Goal: Transaction & Acquisition: Purchase product/service

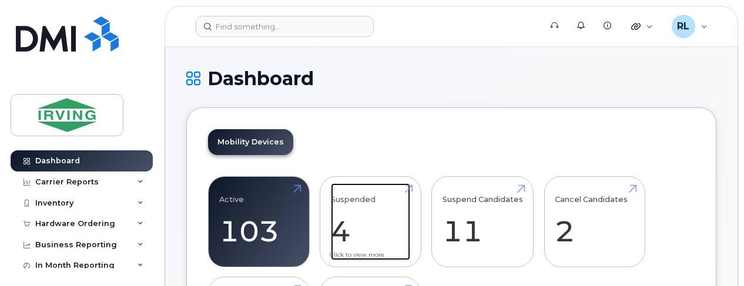
click at [379, 205] on link "Suspended 4 -99%" at bounding box center [370, 222] width 79 height 78
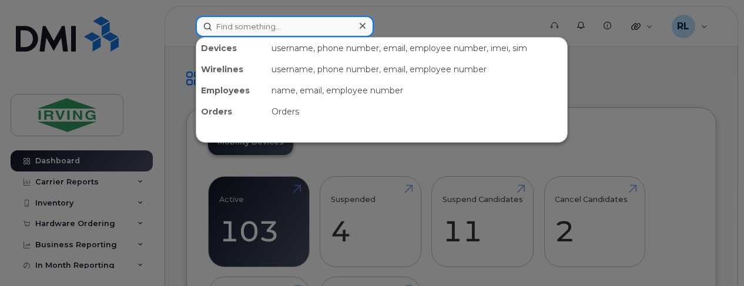
click at [247, 23] on input at bounding box center [285, 26] width 178 height 21
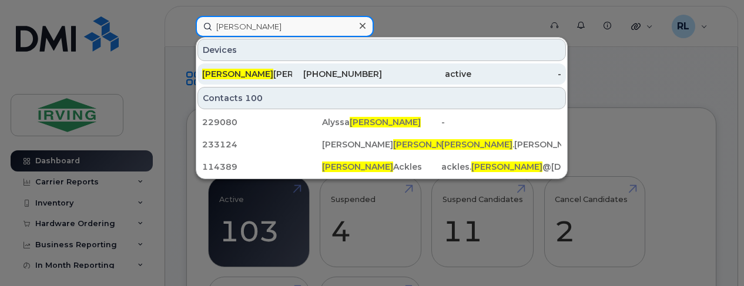
type input "blair"
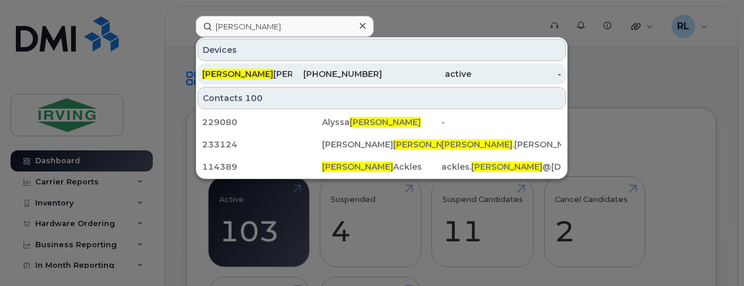
click at [239, 71] on div "Blair Arsenault" at bounding box center [247, 74] width 90 height 12
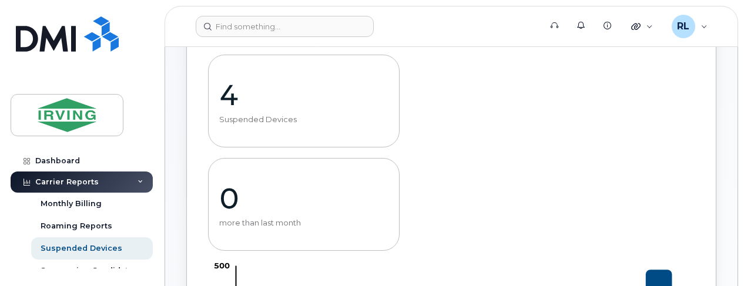
scroll to position [121, 0]
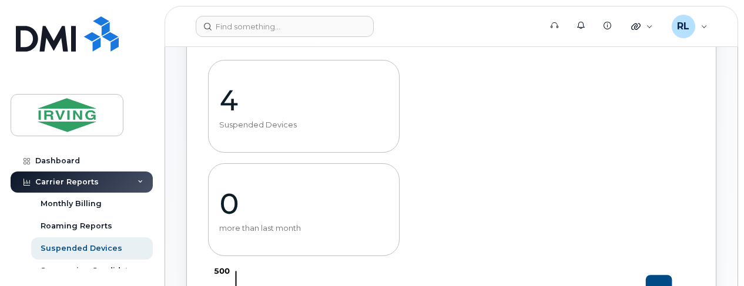
click at [300, 125] on p "Suspended Devices" at bounding box center [303, 125] width 169 height 9
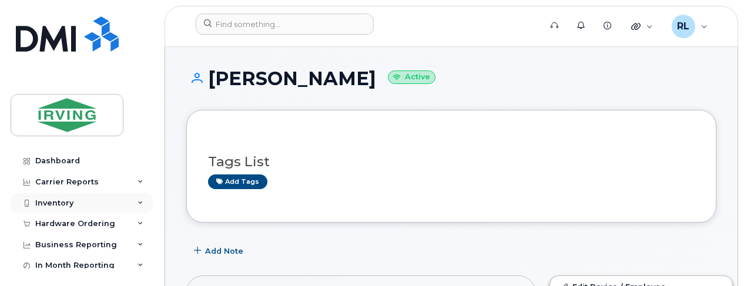
click at [138, 204] on icon at bounding box center [141, 203] width 6 height 6
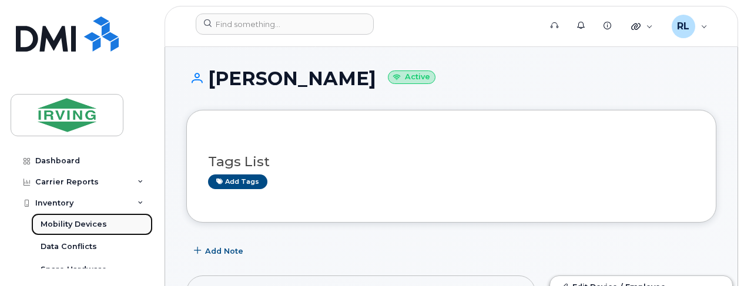
click at [86, 221] on div "Mobility Devices" at bounding box center [74, 224] width 66 height 11
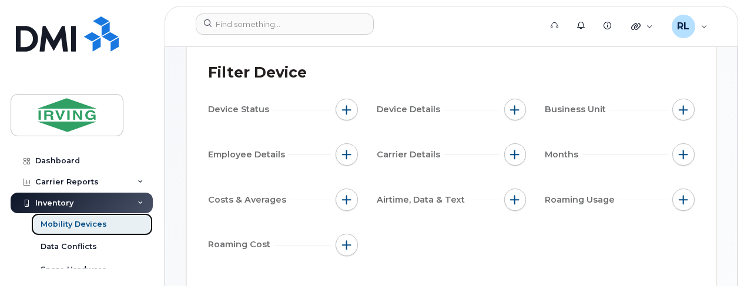
scroll to position [104, 0]
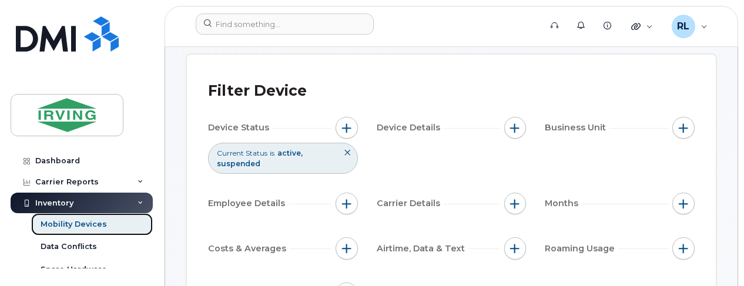
click at [103, 226] on div "Mobility Devices" at bounding box center [74, 224] width 66 height 11
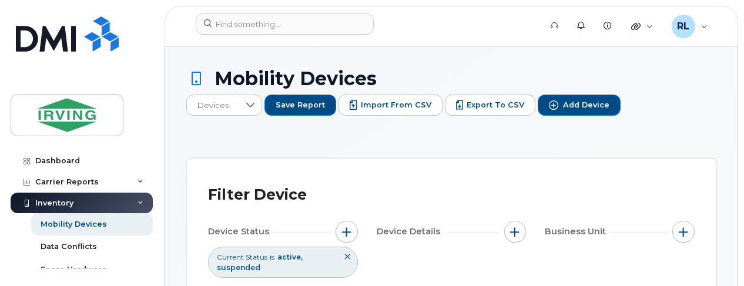
click at [105, 203] on div "Inventory" at bounding box center [82, 203] width 142 height 21
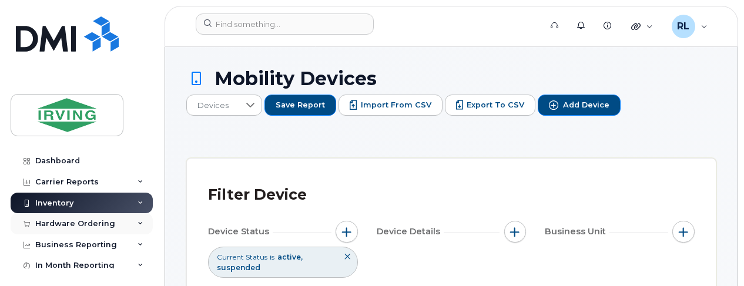
click at [125, 219] on div "Hardware Ordering" at bounding box center [82, 223] width 142 height 21
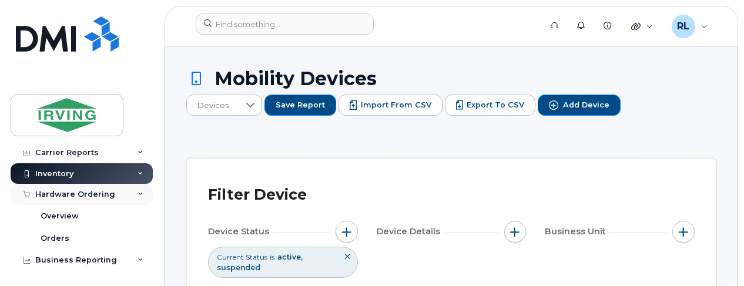
scroll to position [34, 0]
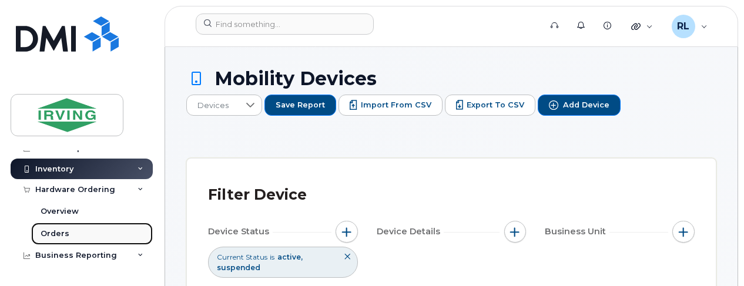
click at [64, 233] on div "Orders" at bounding box center [55, 234] width 29 height 11
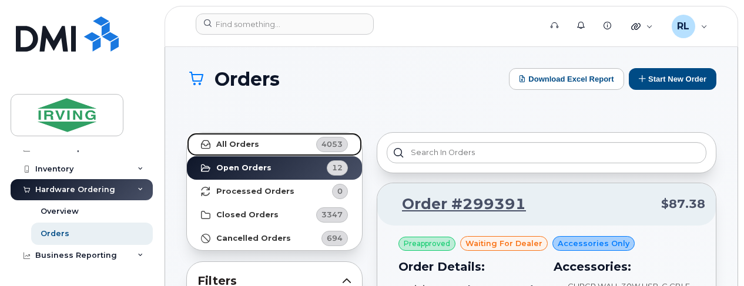
click at [271, 136] on link "All Orders 4053" at bounding box center [274, 145] width 175 height 24
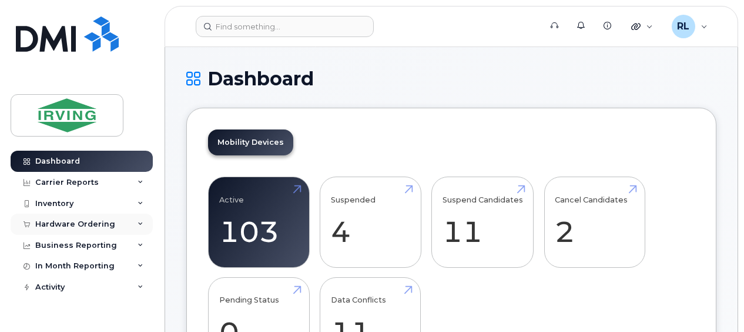
click at [141, 224] on icon at bounding box center [141, 224] width 6 height 6
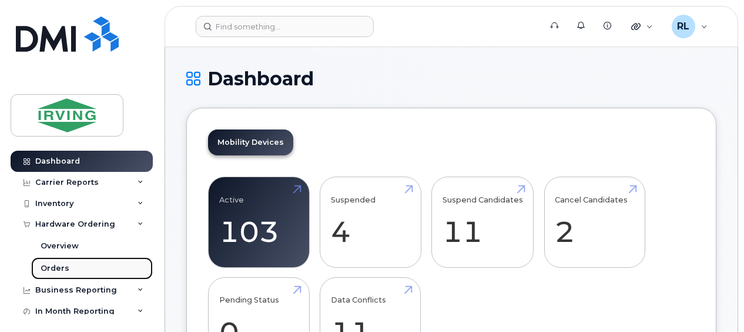
click at [36, 271] on link "Orders" at bounding box center [92, 268] width 122 height 22
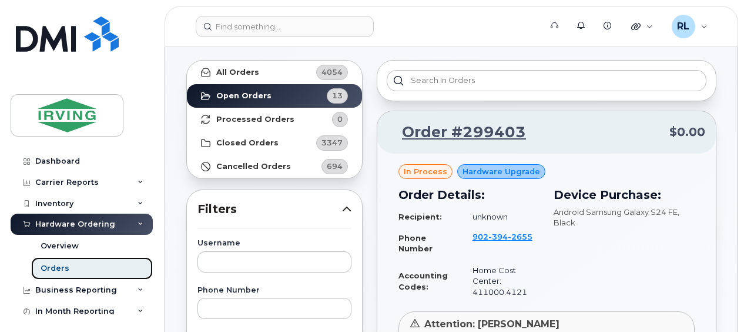
scroll to position [52, 0]
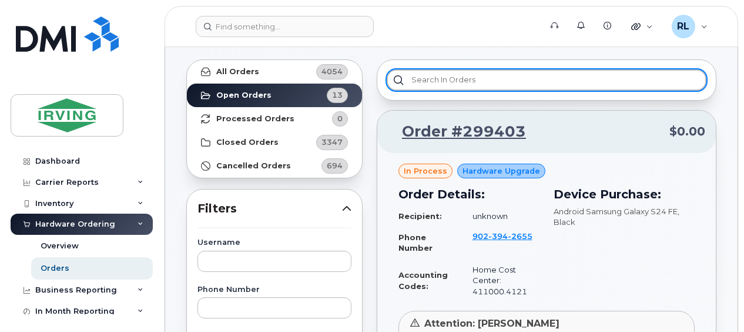
click at [427, 76] on input "text" at bounding box center [547, 79] width 320 height 21
type input "b"
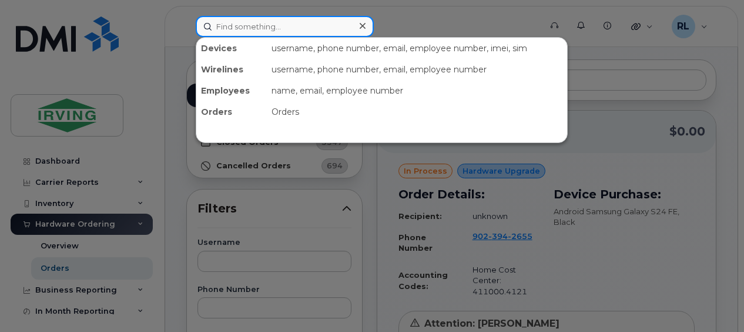
click at [313, 21] on input at bounding box center [285, 26] width 178 height 21
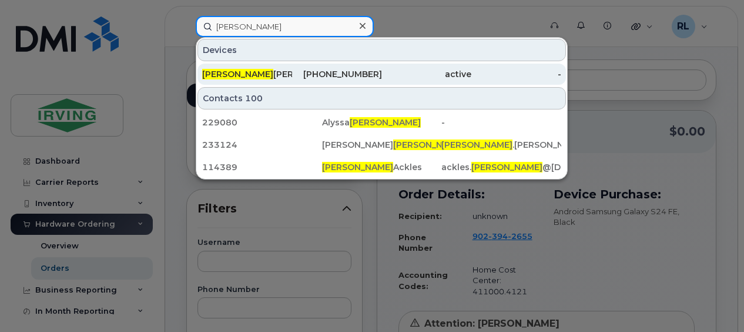
type input "blair"
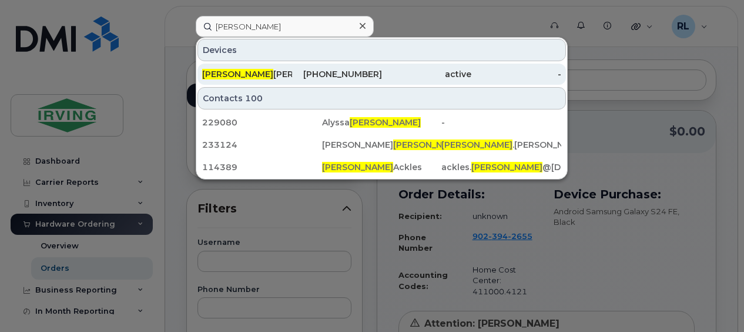
click at [271, 75] on div "Blair Arsenault" at bounding box center [247, 74] width 90 height 12
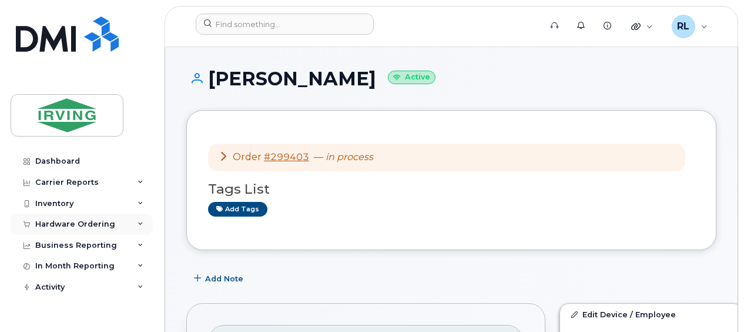
click at [116, 228] on div "Hardware Ordering" at bounding box center [82, 223] width 142 height 21
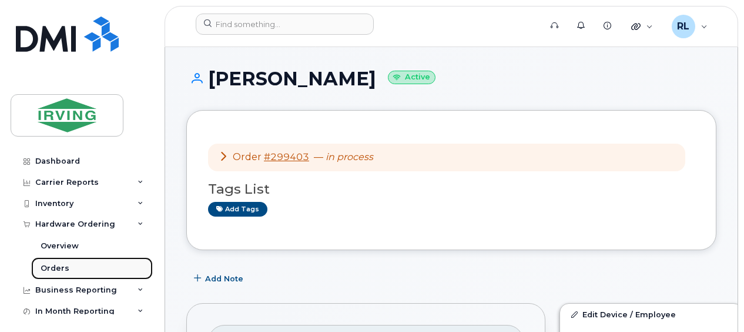
click at [53, 263] on div "Orders" at bounding box center [55, 268] width 29 height 11
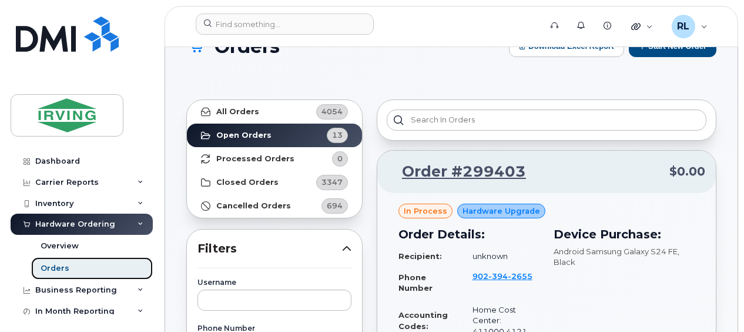
scroll to position [32, 0]
click at [73, 261] on link "Orders" at bounding box center [92, 268] width 122 height 22
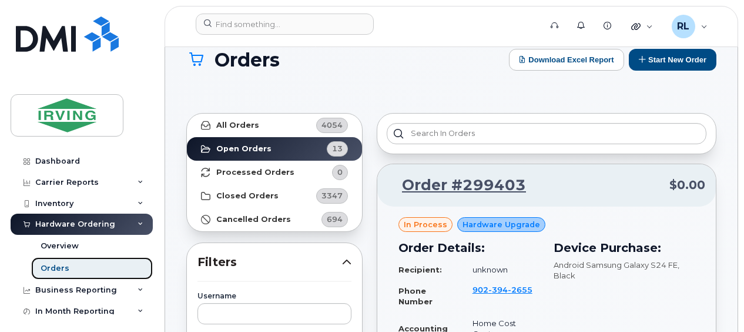
scroll to position [13, 0]
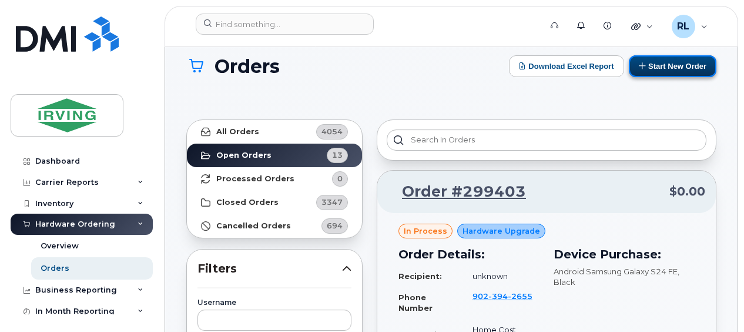
click at [650, 65] on button "Start New Order" at bounding box center [673, 66] width 88 height 22
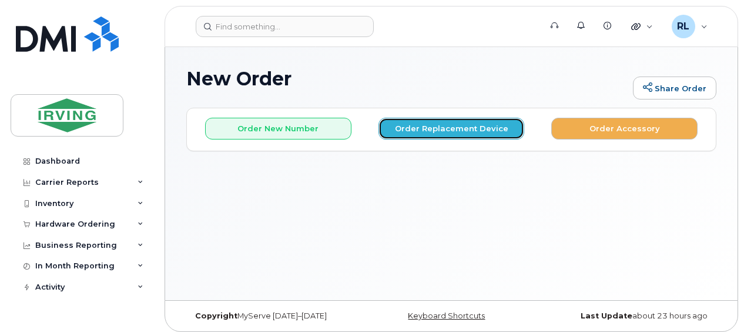
click at [423, 129] on button "Order Replacement Device" at bounding box center [452, 129] width 146 height 22
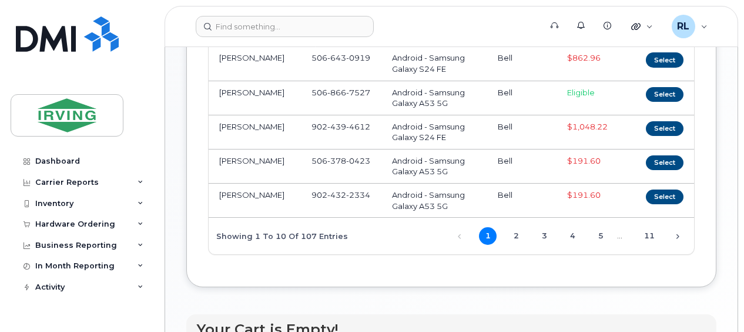
scroll to position [373, 0]
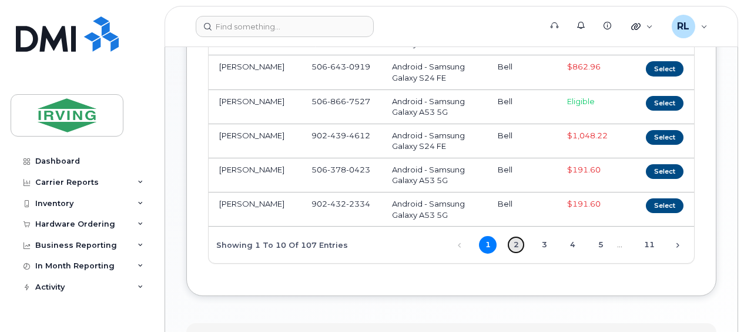
click at [514, 236] on link "2" at bounding box center [516, 245] width 18 height 18
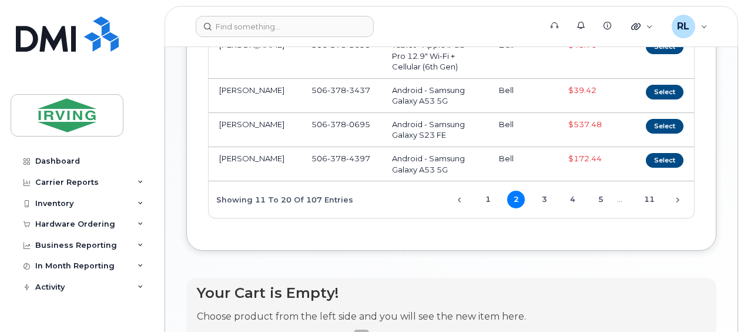
scroll to position [417, 0]
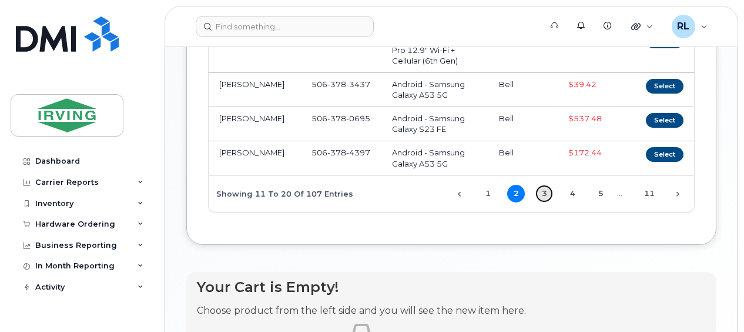
click at [541, 192] on link "3" at bounding box center [544, 194] width 18 height 18
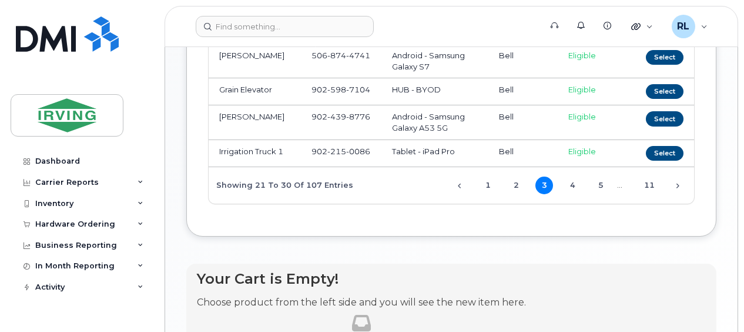
scroll to position [396, 0]
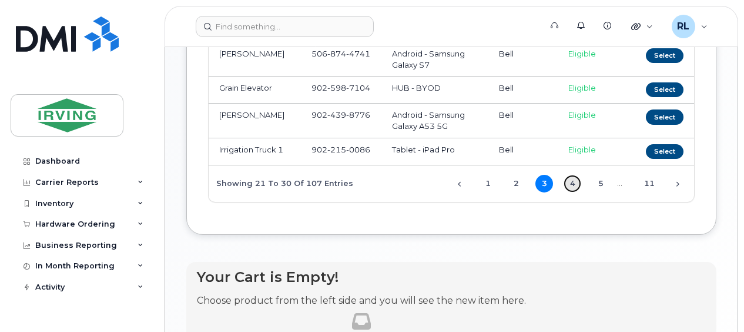
click at [577, 185] on link "4" at bounding box center [573, 184] width 18 height 18
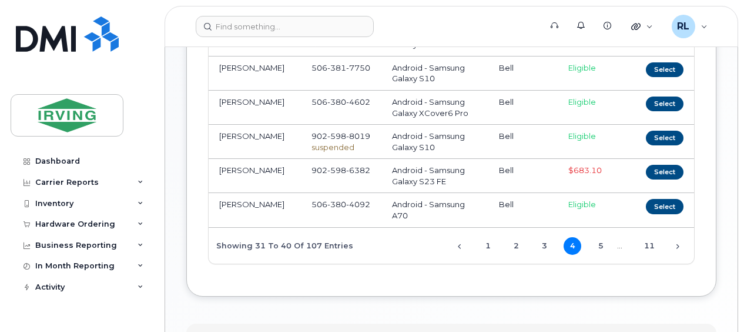
scroll to position [364, 0]
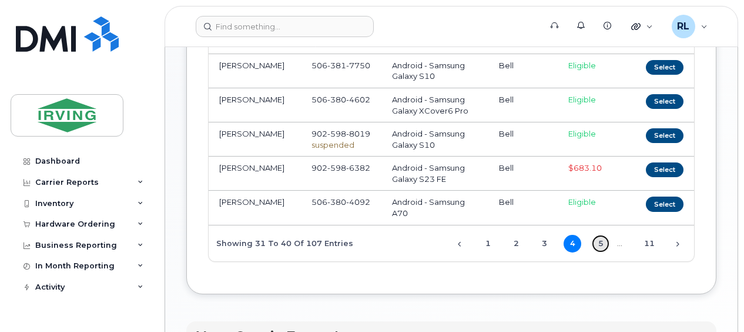
click at [599, 240] on link "5" at bounding box center [601, 244] width 18 height 18
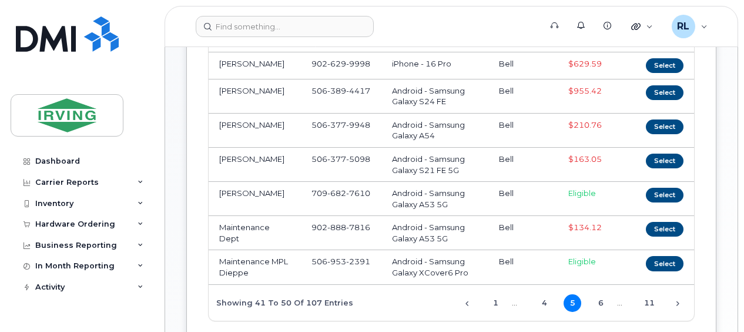
scroll to position [322, 0]
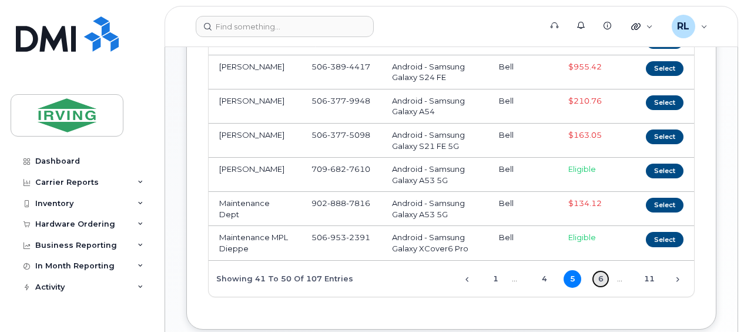
click at [600, 270] on link "6" at bounding box center [601, 279] width 18 height 18
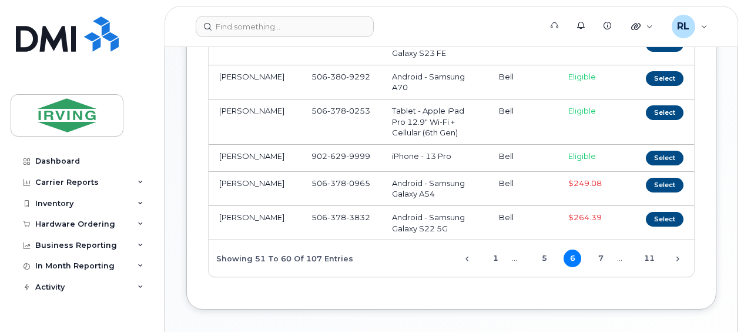
scroll to position [402, 0]
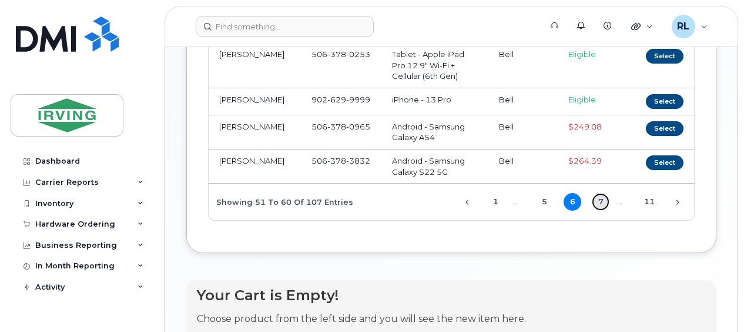
click at [601, 198] on link "7" at bounding box center [601, 202] width 18 height 18
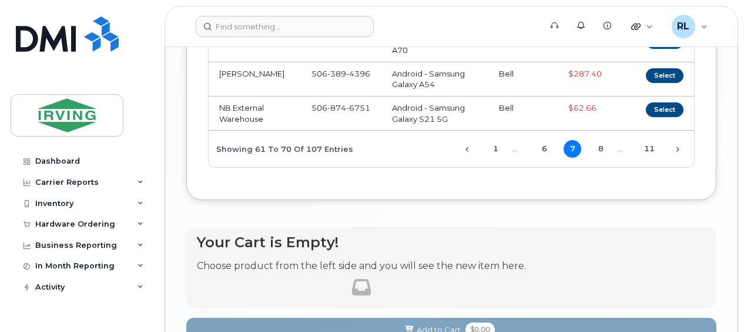
scroll to position [472, 0]
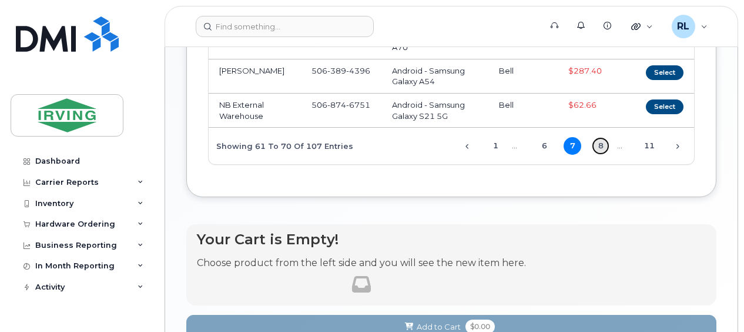
click at [606, 137] on link "8" at bounding box center [601, 146] width 18 height 18
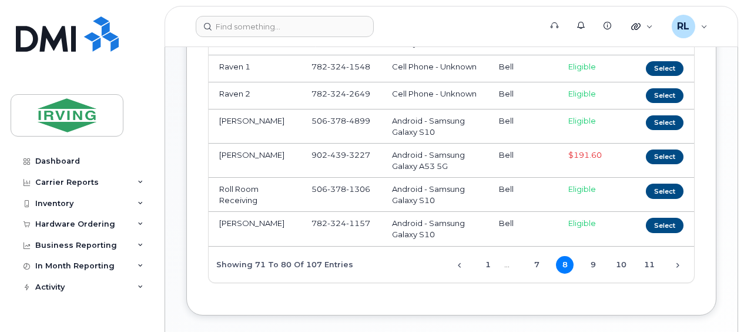
scroll to position [331, 0]
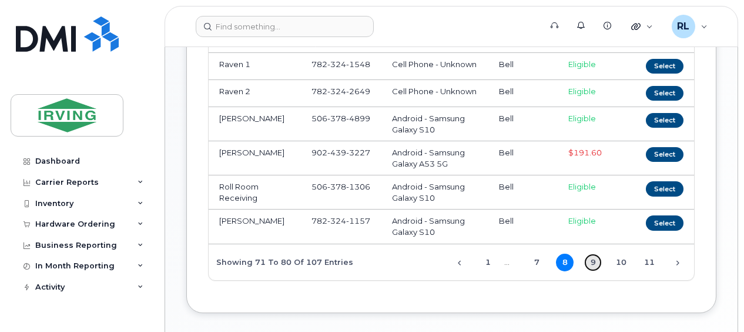
click at [600, 260] on link "9" at bounding box center [593, 262] width 18 height 18
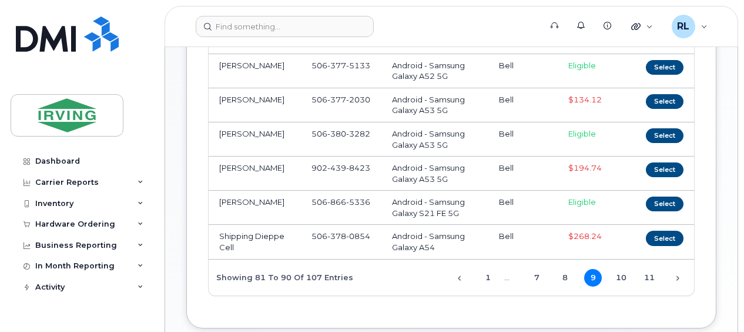
scroll to position [330, 0]
click at [613, 272] on span "1 … 7 8 9 10 11" at bounding box center [563, 276] width 190 height 9
click at [615, 272] on link "10" at bounding box center [622, 277] width 18 height 18
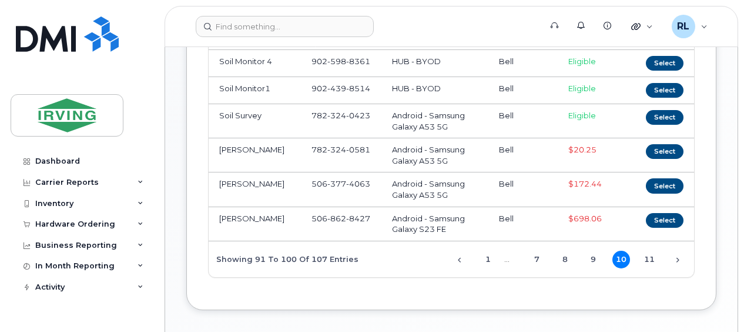
scroll to position [327, 0]
click at [650, 250] on link "11" at bounding box center [650, 259] width 18 height 18
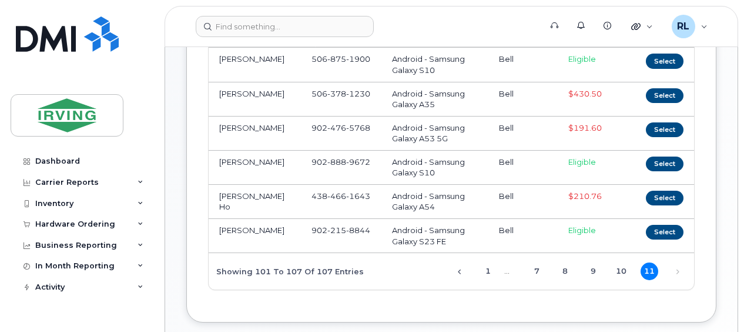
scroll to position [217, 0]
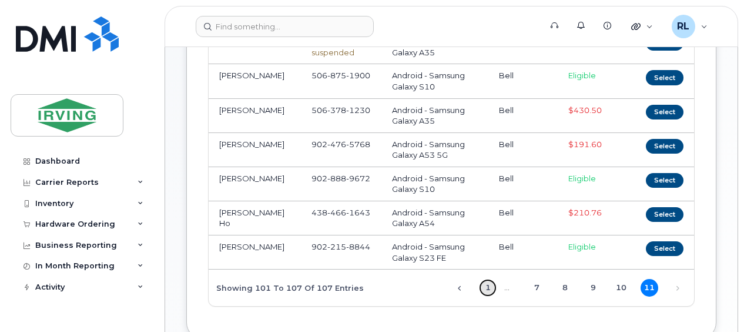
click at [484, 284] on link "1" at bounding box center [488, 288] width 18 height 18
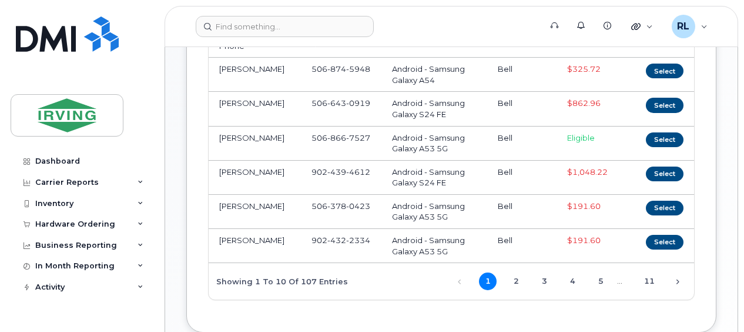
scroll to position [337, 0]
click at [511, 272] on link "2" at bounding box center [516, 281] width 18 height 18
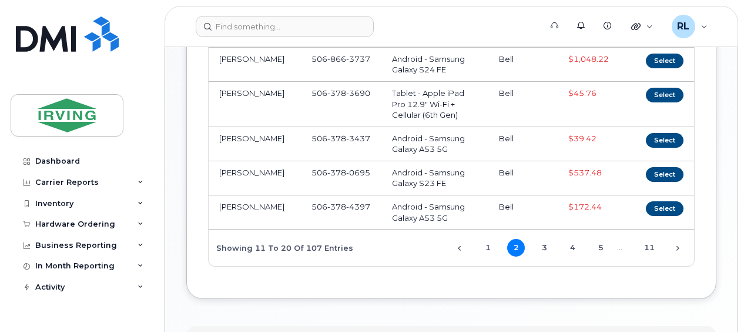
scroll to position [367, 0]
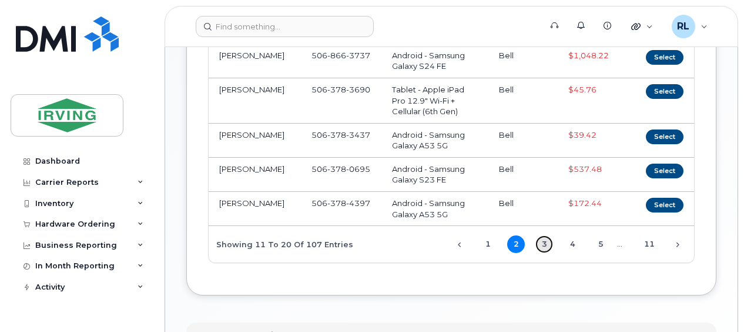
click at [544, 245] on link "3" at bounding box center [544, 244] width 18 height 18
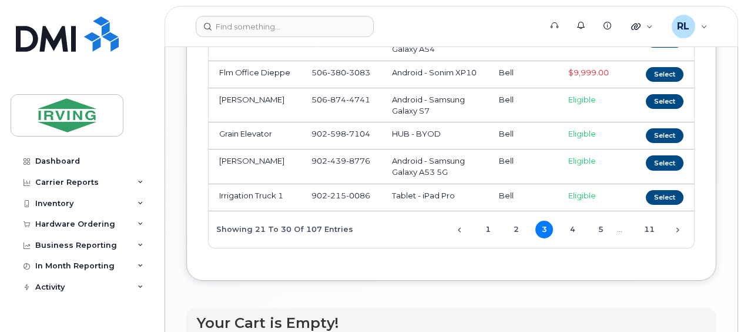
scroll to position [342, 0]
